Goal: Ask a question

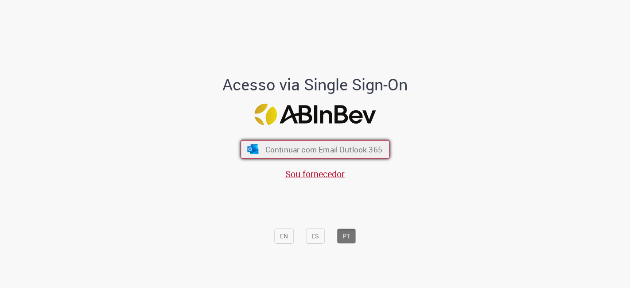
click at [353, 147] on span "Continuar com Email Outlook 365" at bounding box center [323, 149] width 117 height 10
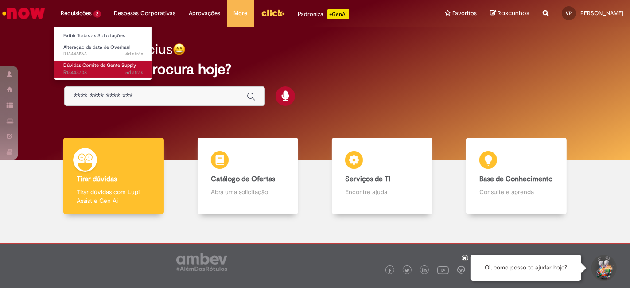
click at [99, 65] on span "Dúvidas Comite de Gente Supply" at bounding box center [99, 65] width 73 height 7
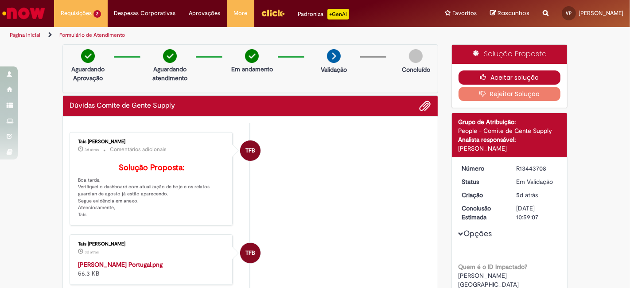
click at [480, 78] on icon "button" at bounding box center [485, 77] width 11 height 6
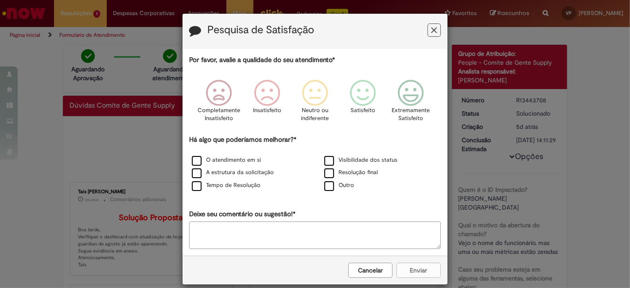
click at [428, 27] on button "Feedback" at bounding box center [434, 29] width 13 height 13
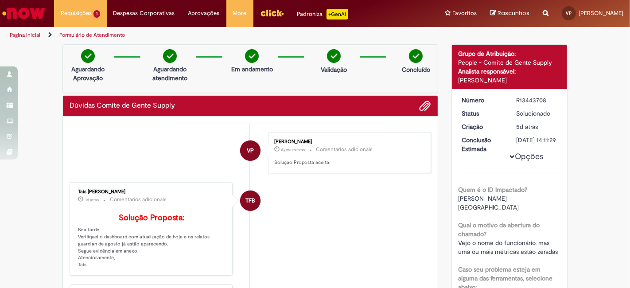
click at [168, 107] on h2 "Dúvidas Comite de Gente Supply" at bounding box center [122, 106] width 105 height 8
drag, startPoint x: 171, startPoint y: 107, endPoint x: 65, endPoint y: 103, distance: 106.4
click at [65, 103] on div "Dúvidas Comite de Gente Supply" at bounding box center [250, 106] width 375 height 21
copy h2 "Dúvidas Comite de Gente Supply"
